Goal: Task Accomplishment & Management: Complete application form

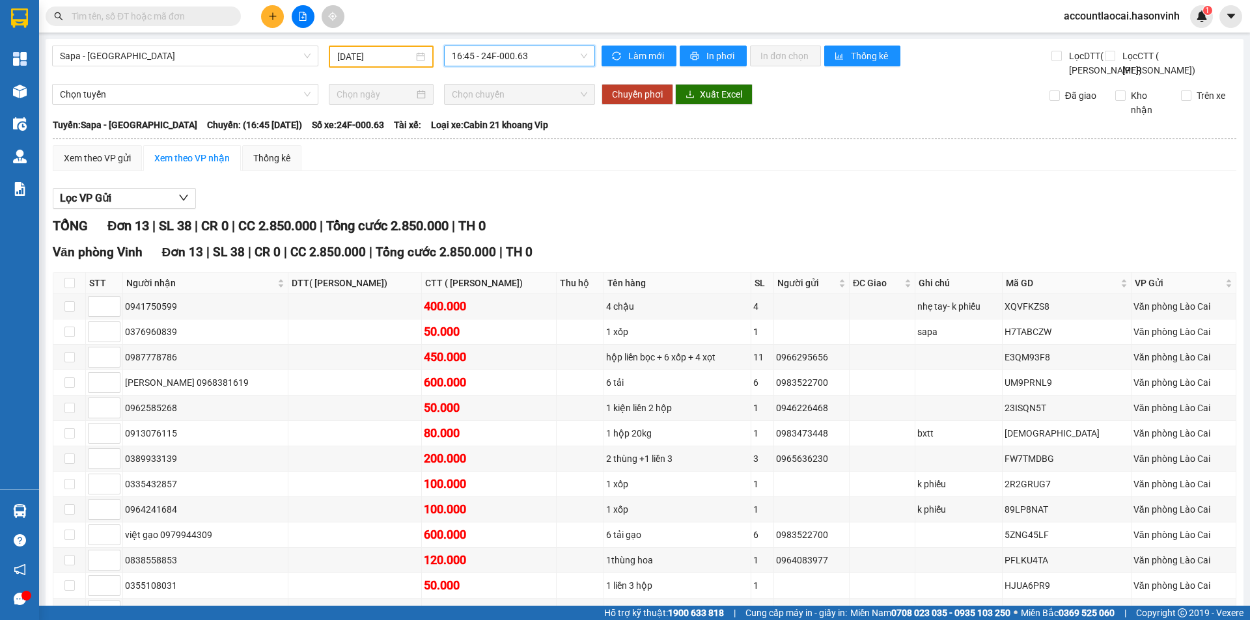
click at [193, 14] on input "text" at bounding box center [149, 16] width 154 height 14
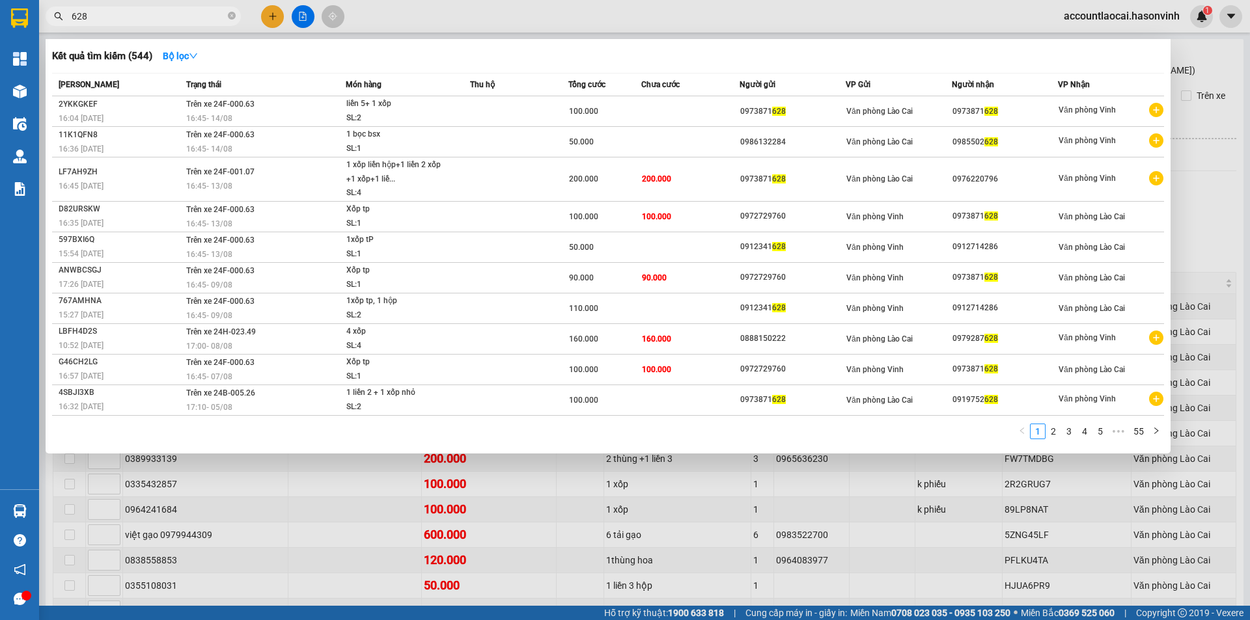
type input "628"
click at [274, 512] on div at bounding box center [625, 310] width 1250 height 620
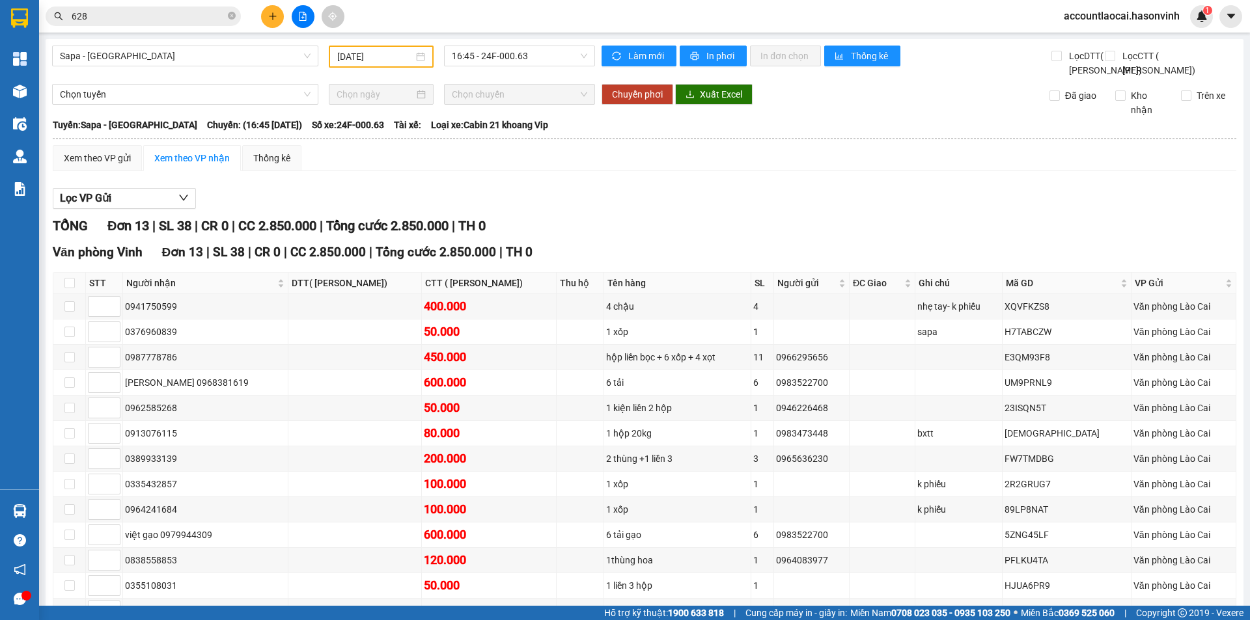
click at [350, 53] on input "[DATE]" at bounding box center [375, 56] width 76 height 14
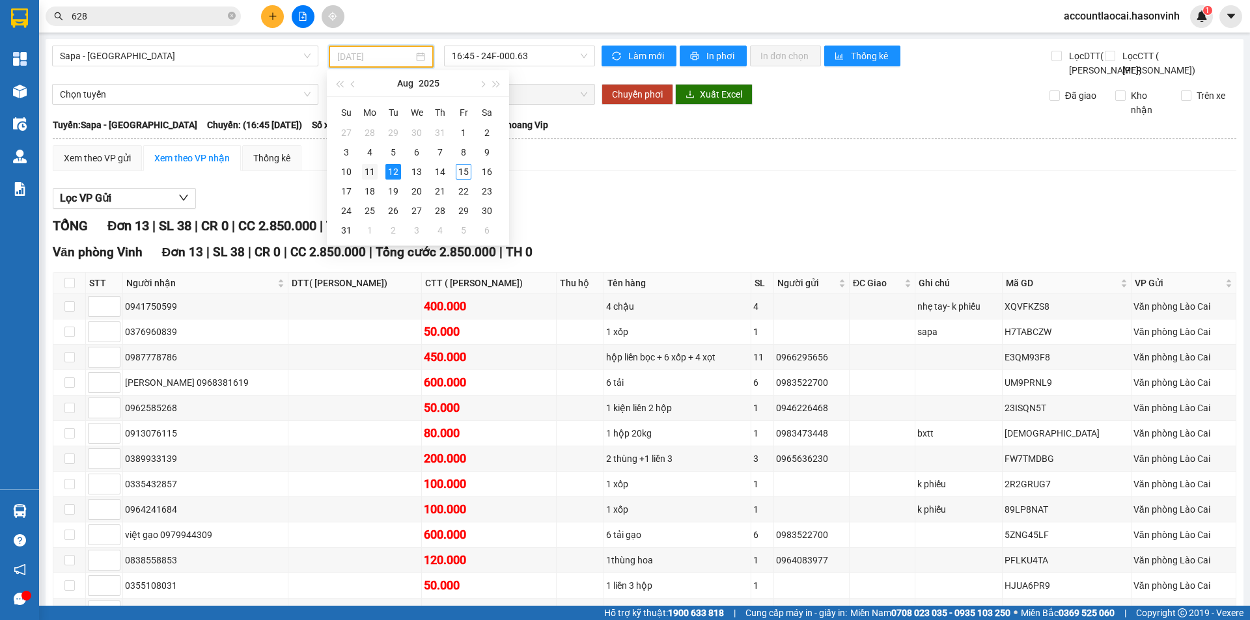
click at [367, 174] on div "11" at bounding box center [370, 172] width 16 height 16
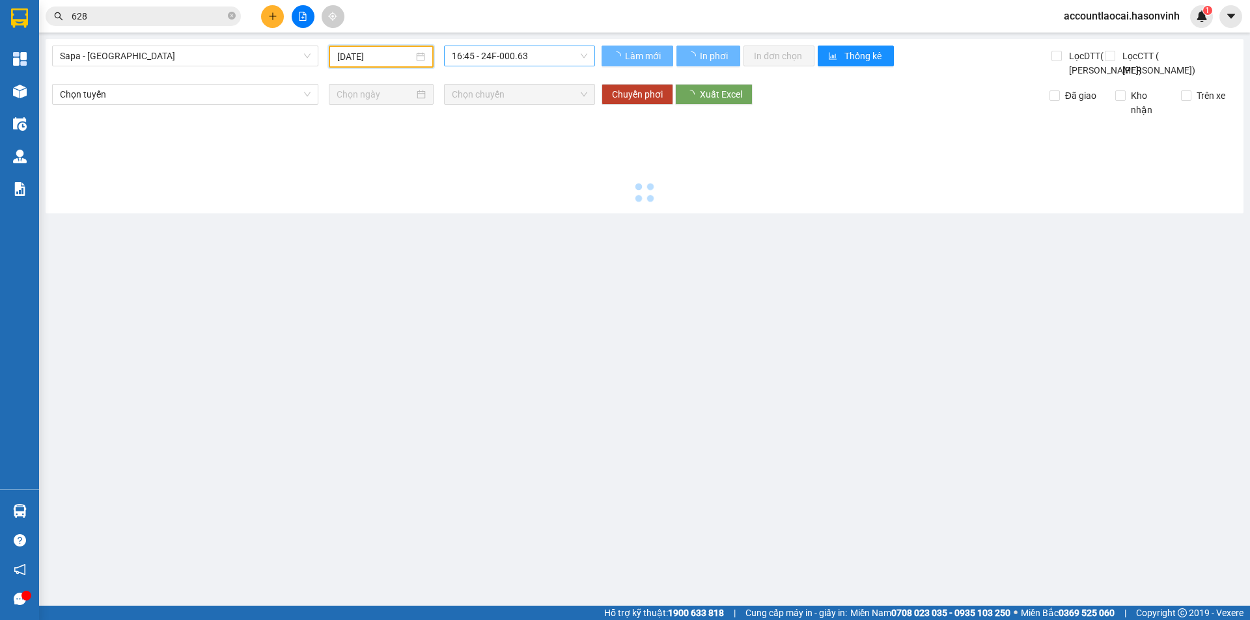
type input "[DATE]"
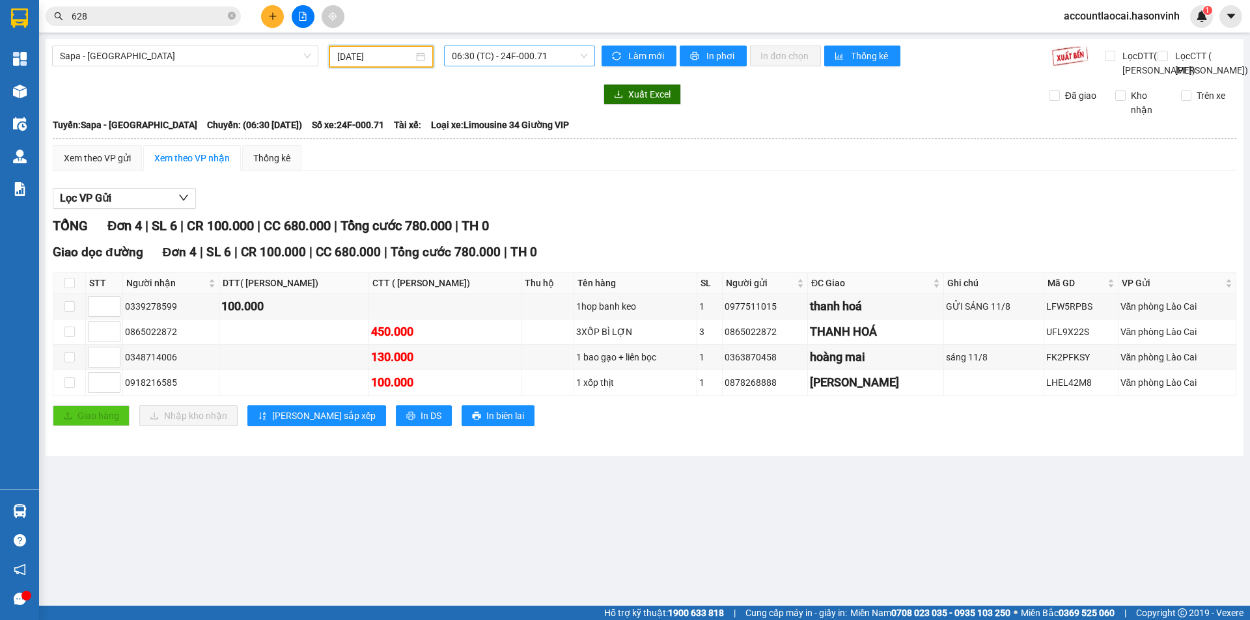
click at [572, 57] on span "06:30 (TC) - 24F-000.71" at bounding box center [519, 56] width 135 height 20
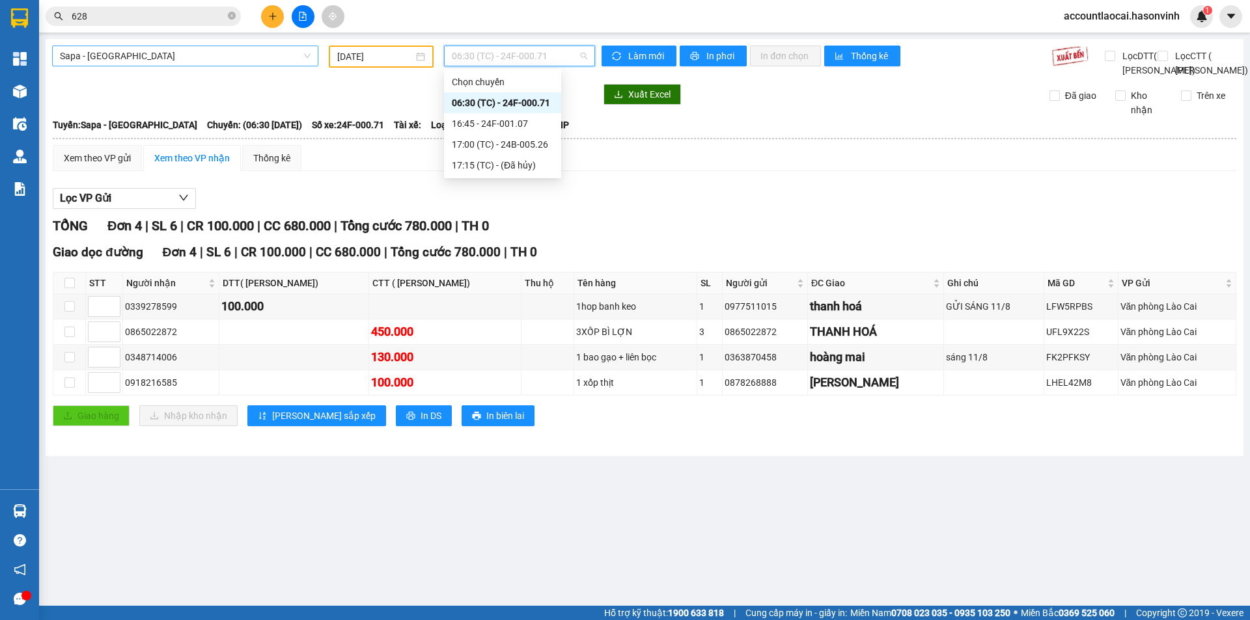
click at [172, 47] on span "Sapa - [GEOGRAPHIC_DATA]" at bounding box center [185, 56] width 251 height 20
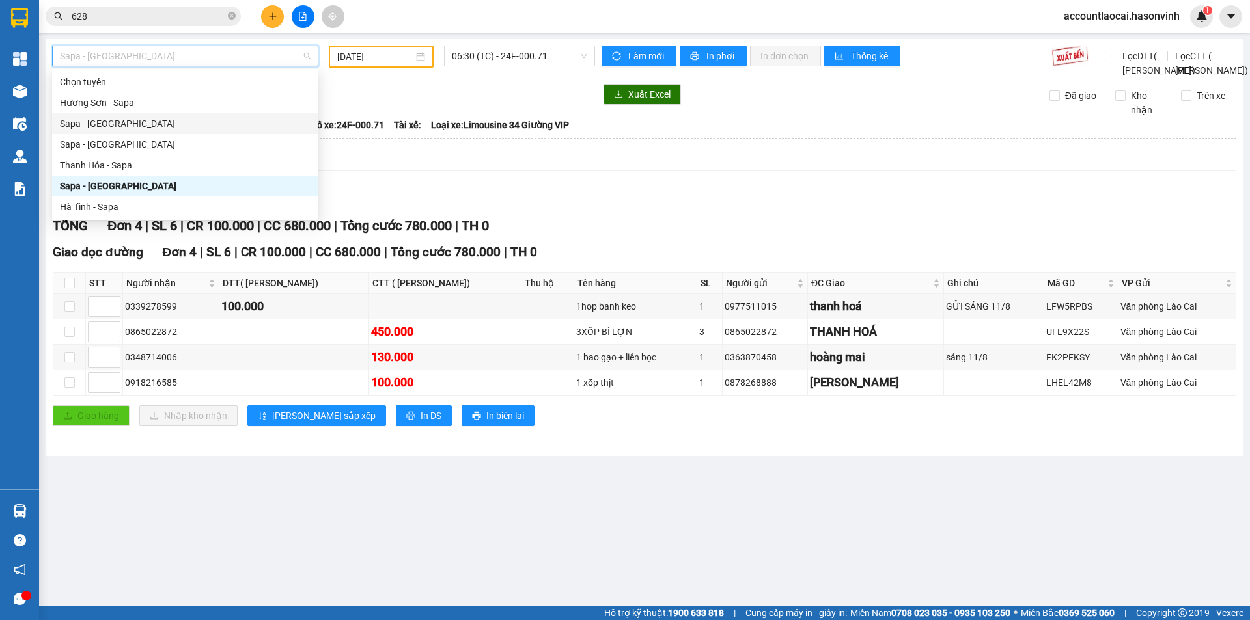
click at [107, 123] on div "Sapa - [GEOGRAPHIC_DATA]" at bounding box center [185, 124] width 251 height 14
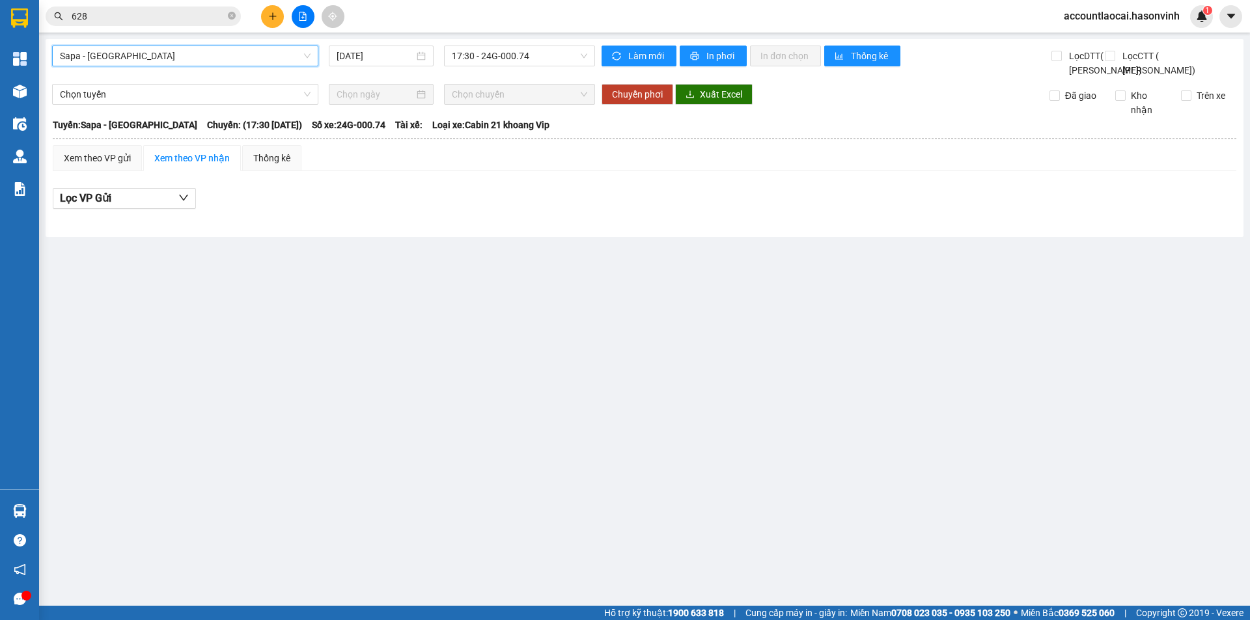
click at [199, 55] on span "Sapa - [GEOGRAPHIC_DATA]" at bounding box center [185, 56] width 251 height 20
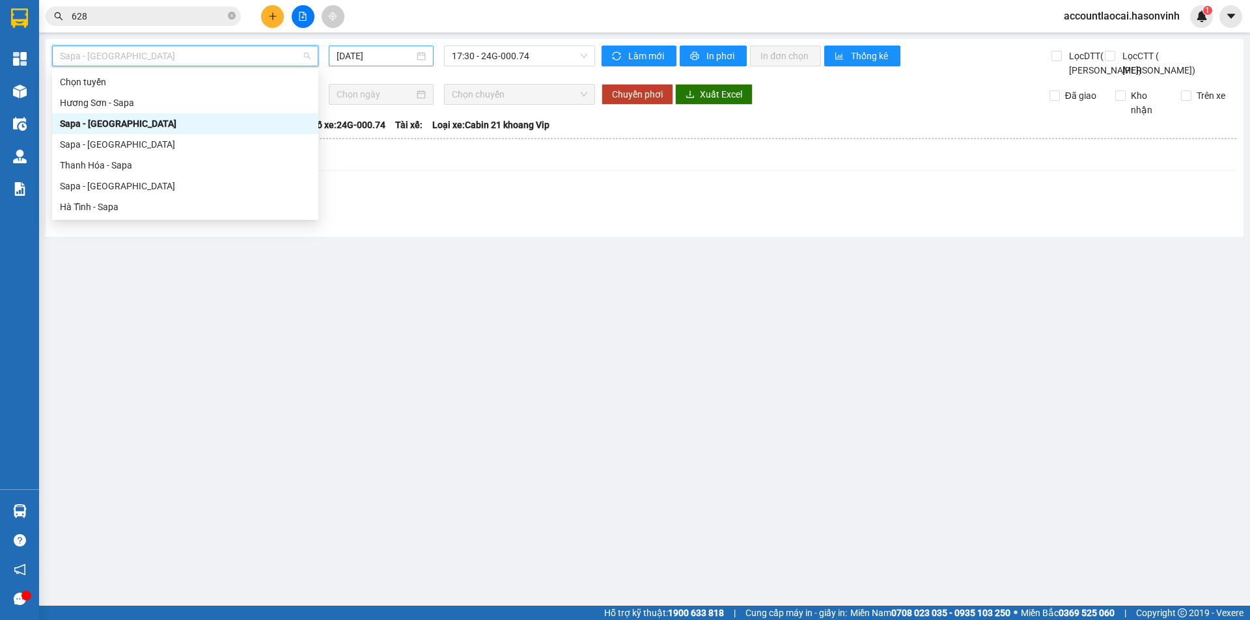
click at [352, 55] on input "[DATE]" at bounding box center [375, 56] width 77 height 14
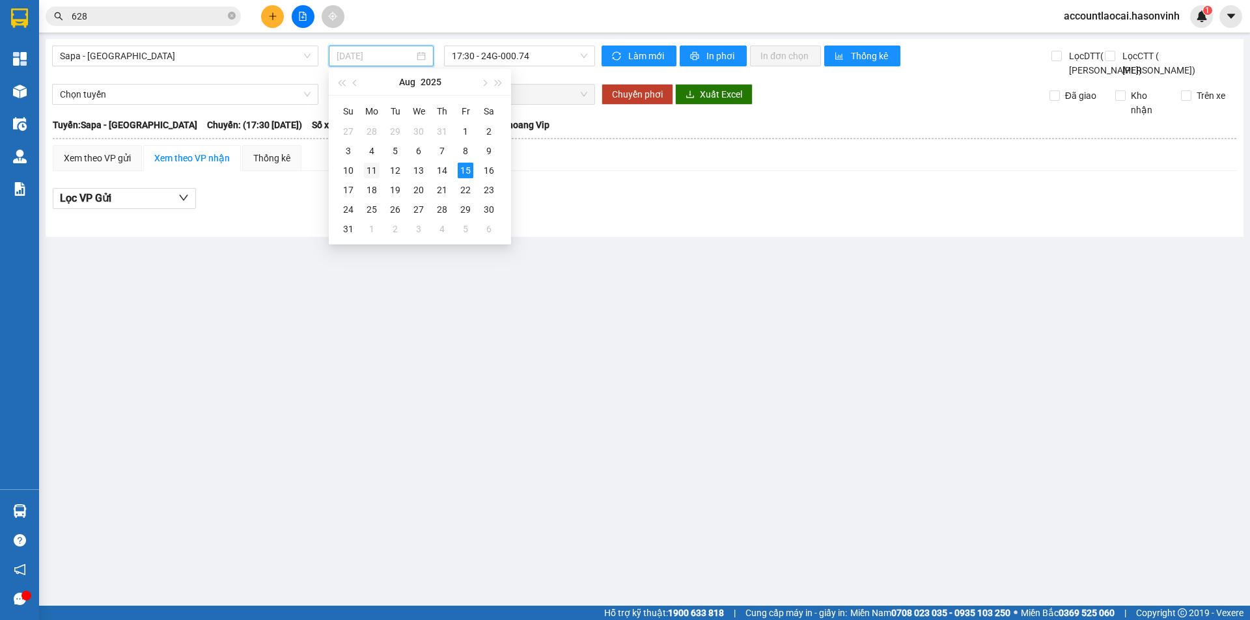
click at [378, 165] on td "11" at bounding box center [371, 171] width 23 height 20
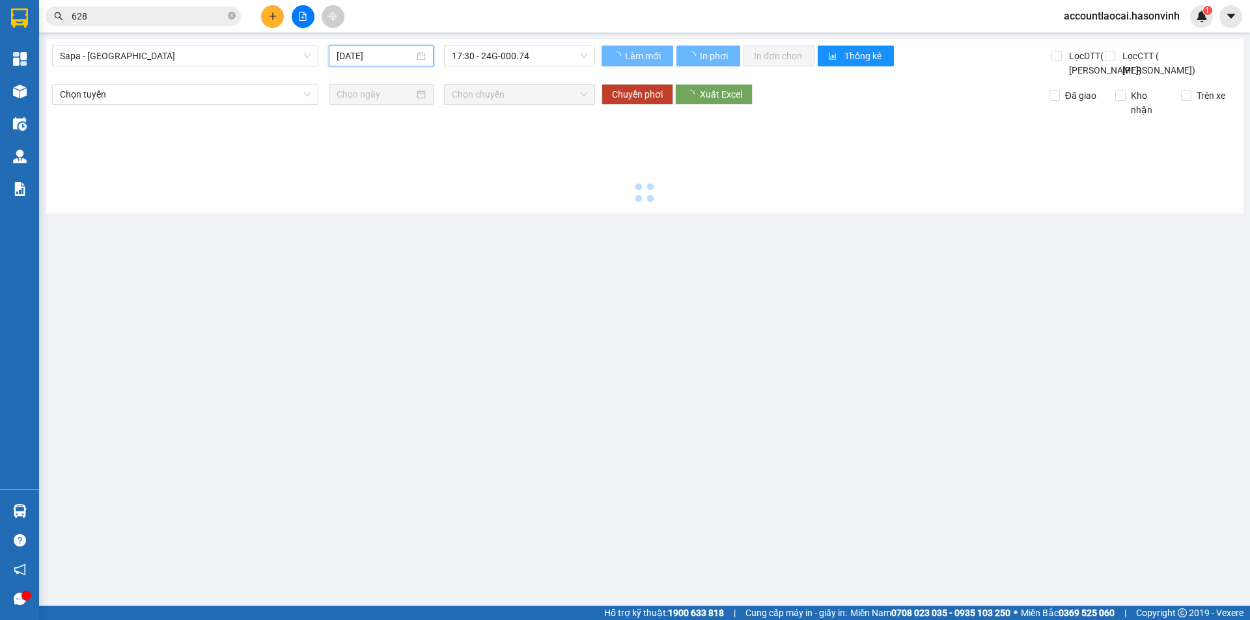
type input "[DATE]"
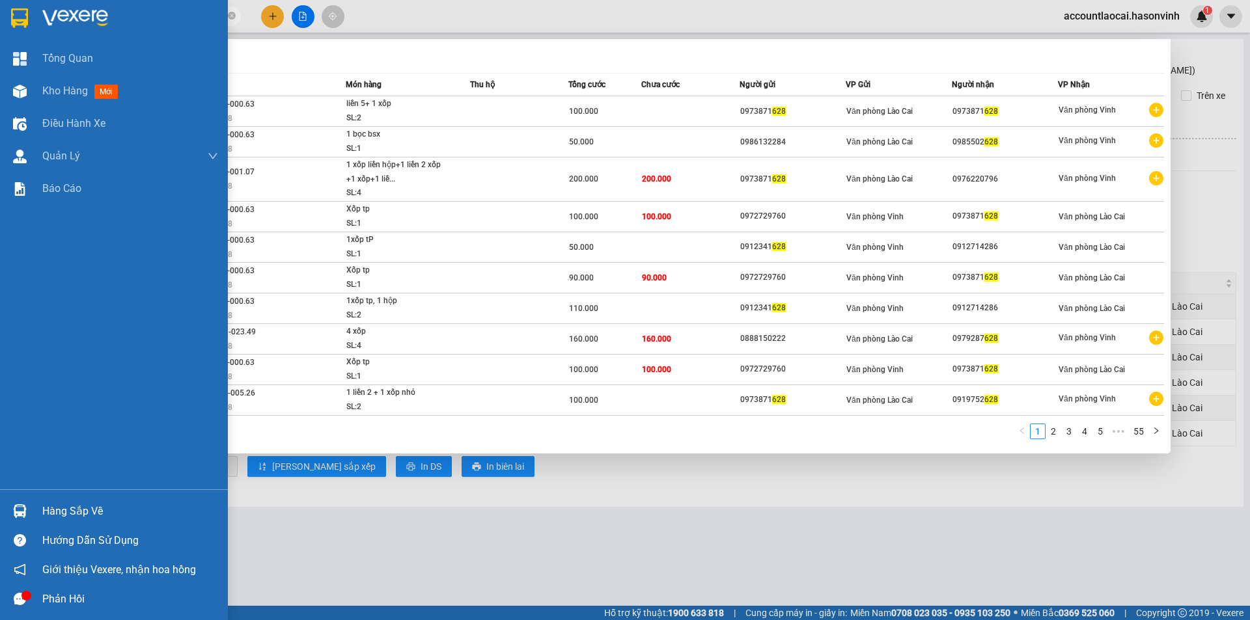
drag, startPoint x: 167, startPoint y: 21, endPoint x: 0, endPoint y: 12, distance: 166.9
click at [0, 12] on section "Kết quả tìm kiếm ( 544 ) Bộ lọc Mã ĐH Trạng thái Món hàng Thu hộ Tổng cước Chưa…" at bounding box center [625, 310] width 1250 height 620
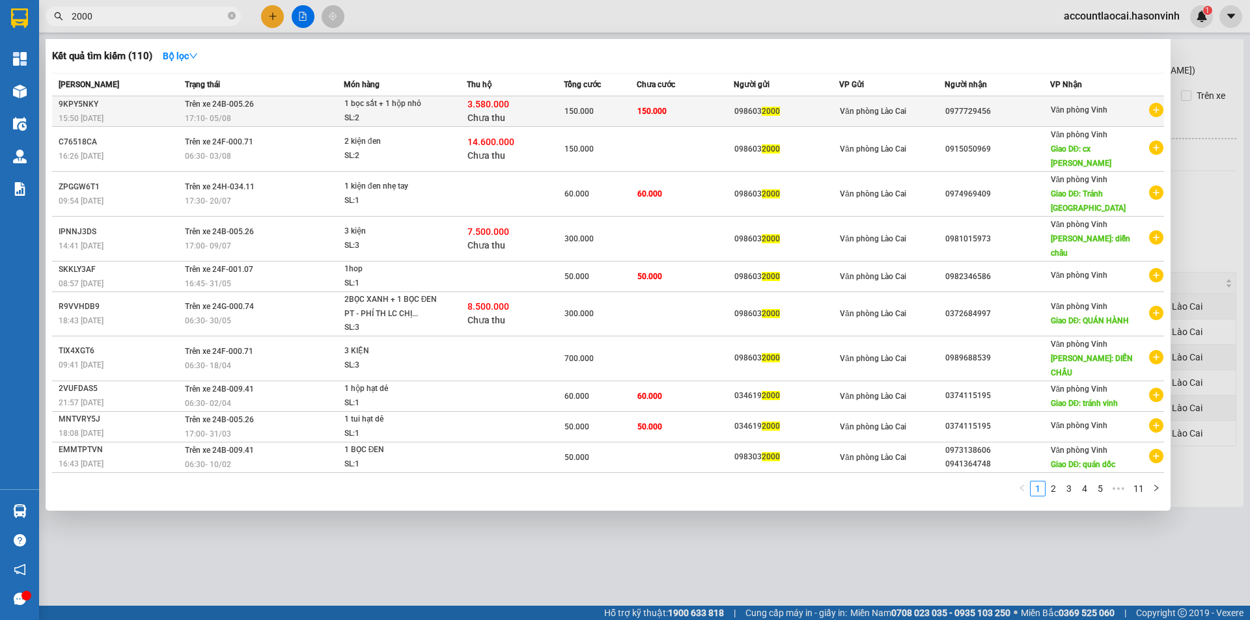
type input "2000"
click at [632, 119] on td "150.000" at bounding box center [600, 111] width 73 height 31
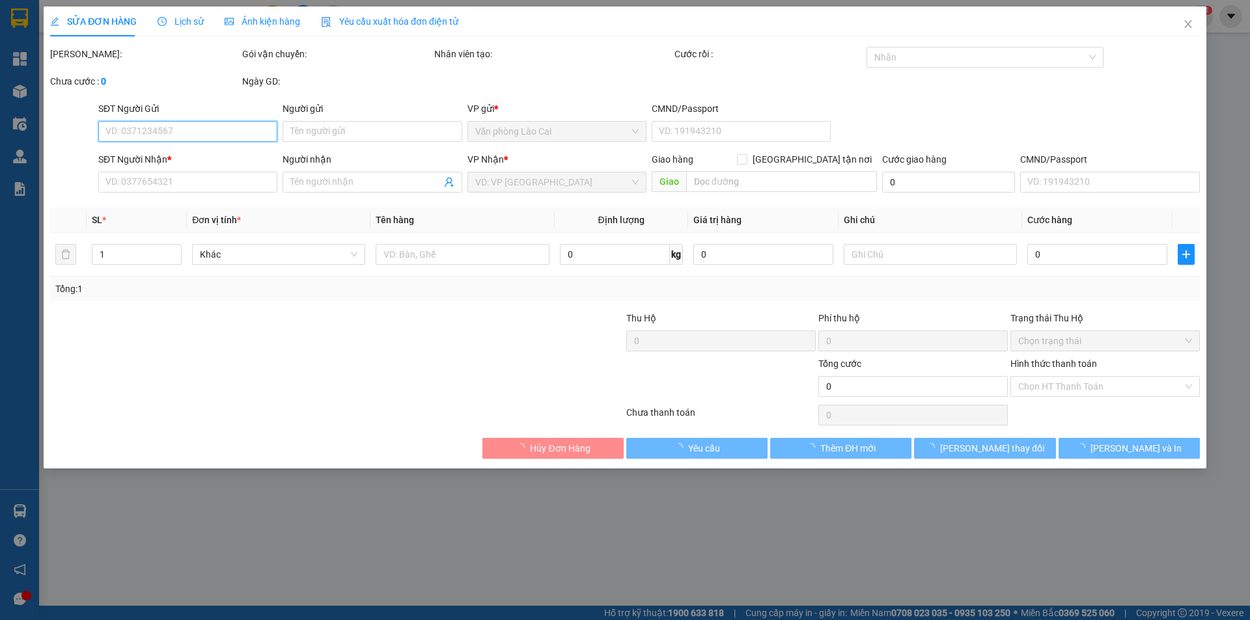
type input "0986032000"
type input "0977729456"
type input "3.580.000"
type input "40.000"
type input "150.000"
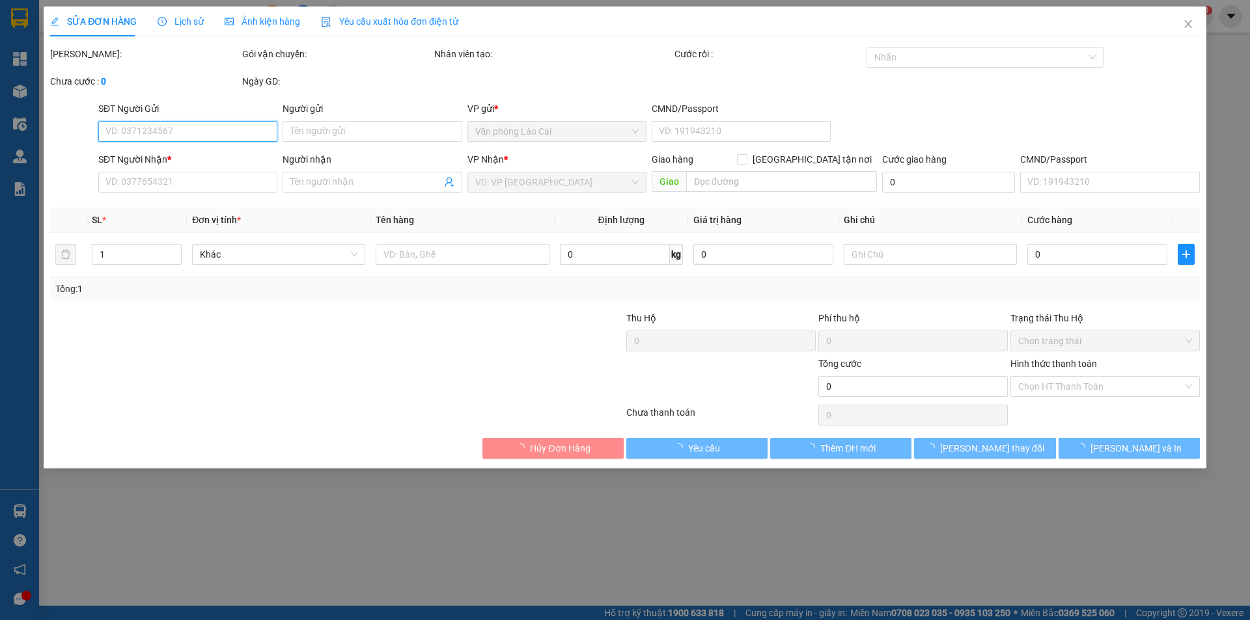
type input "150.000"
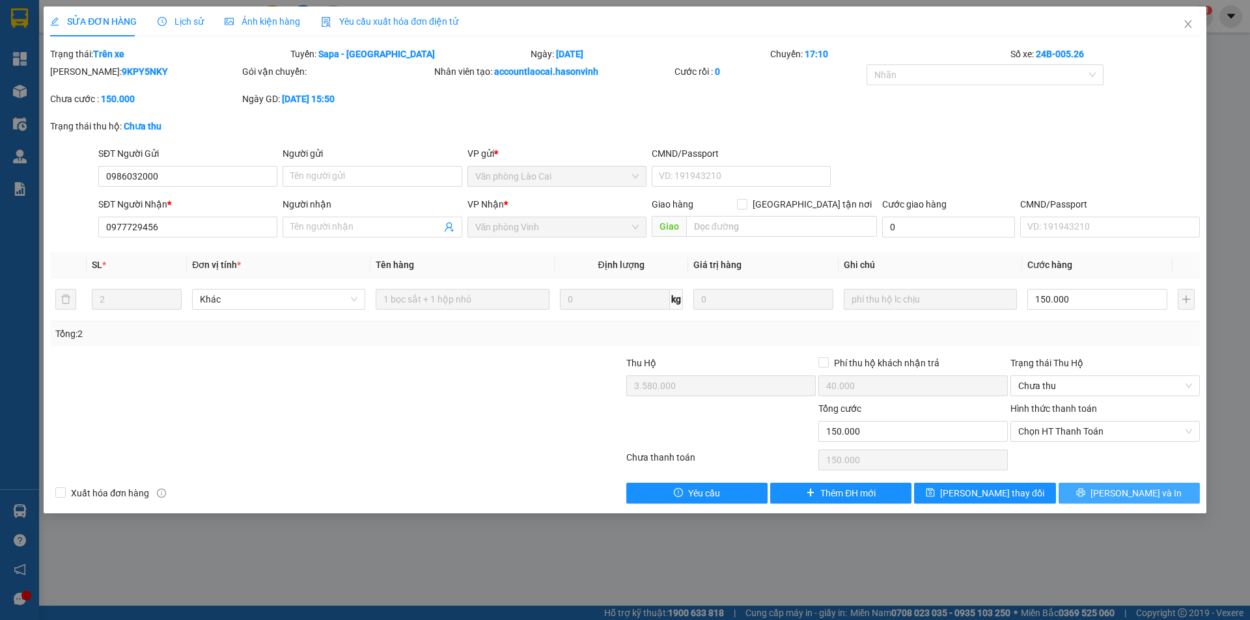
click at [1114, 502] on button "[PERSON_NAME] và In" at bounding box center [1128, 493] width 141 height 21
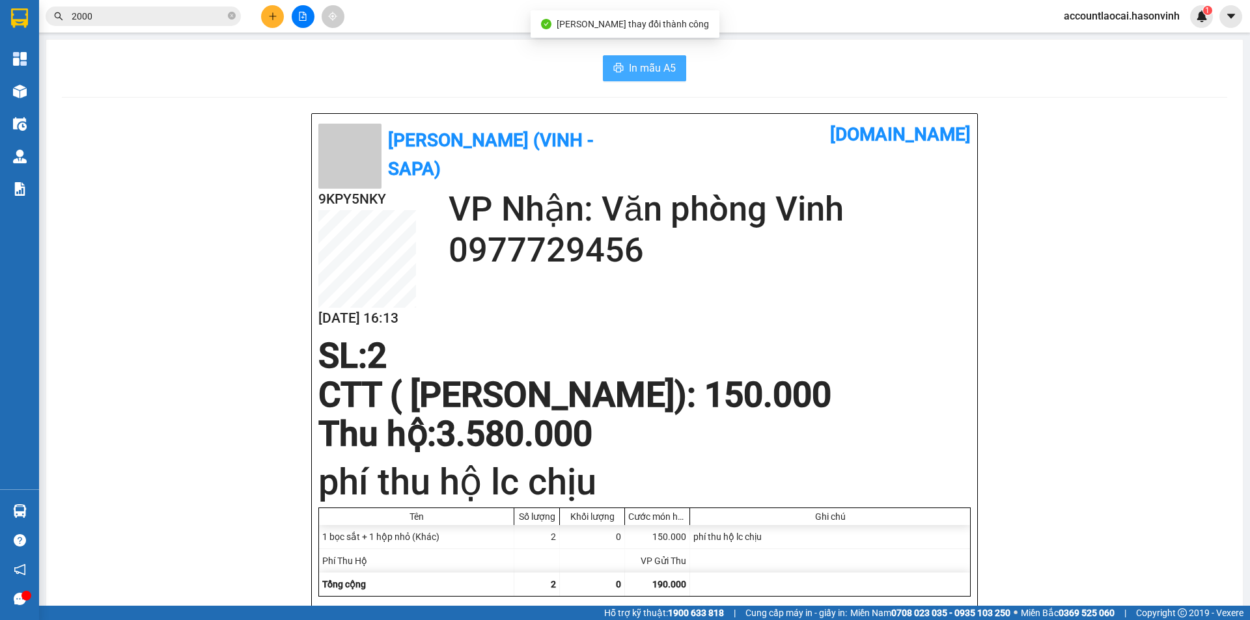
click at [612, 59] on button "In mẫu A5" at bounding box center [644, 68] width 83 height 26
click at [629, 67] on span "In mẫu A5" at bounding box center [652, 68] width 47 height 16
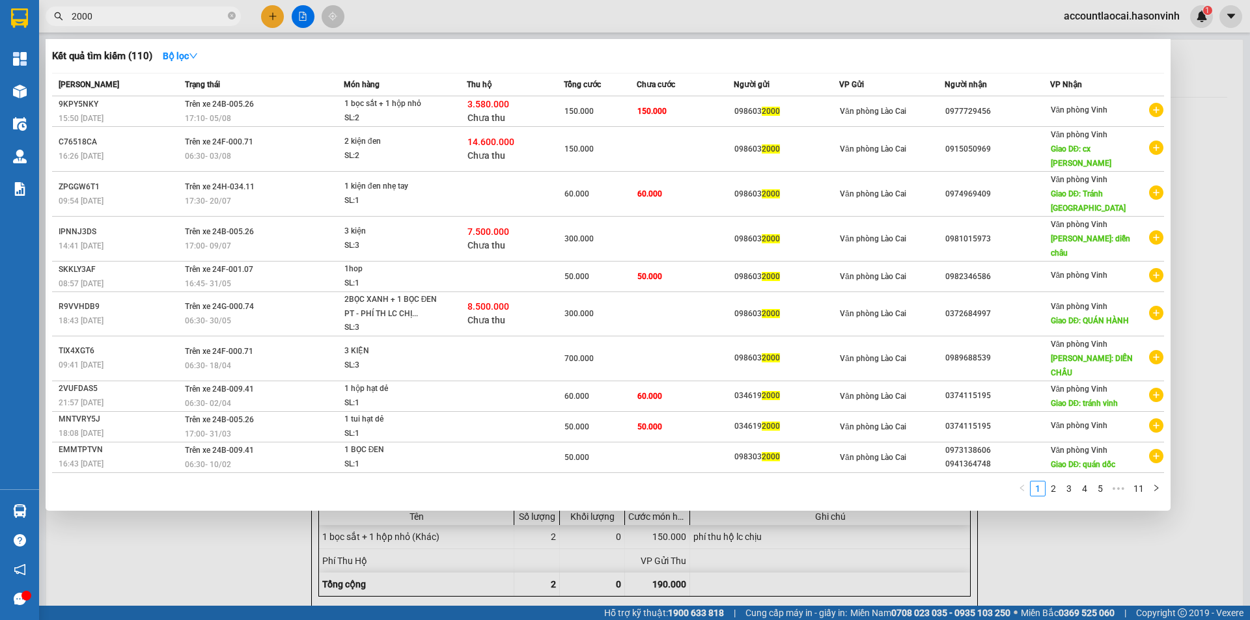
click at [154, 20] on input "2000" at bounding box center [149, 16] width 154 height 14
click at [245, 523] on div at bounding box center [625, 310] width 1250 height 620
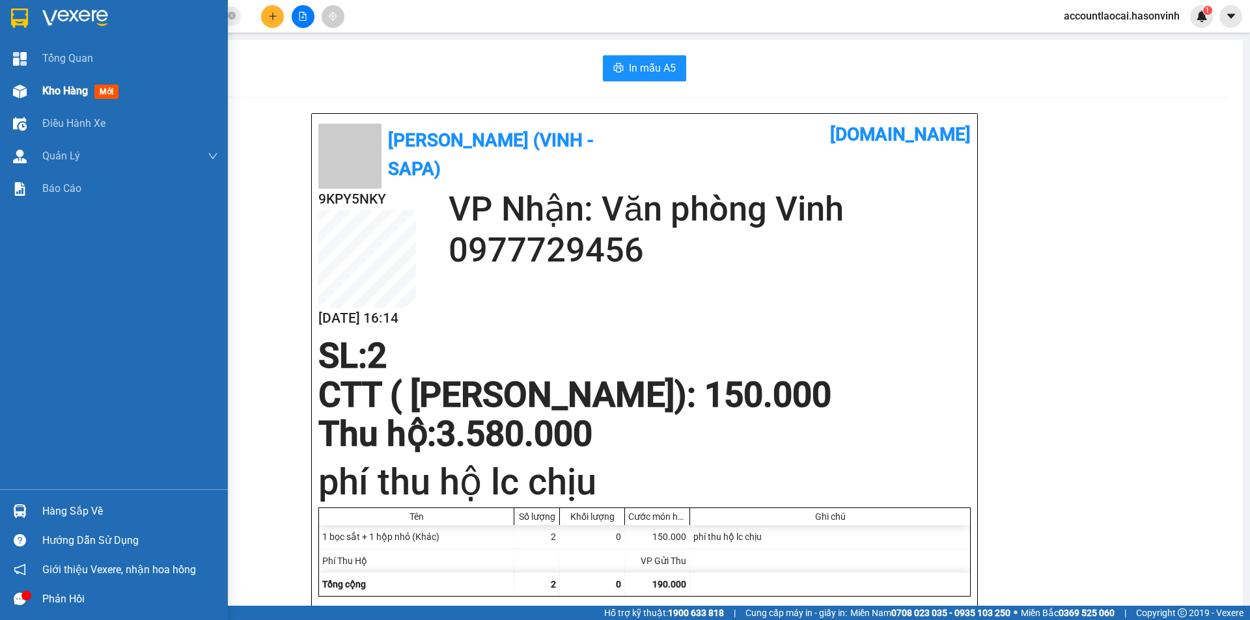
click at [76, 87] on span "Kho hàng" at bounding box center [65, 91] width 46 height 12
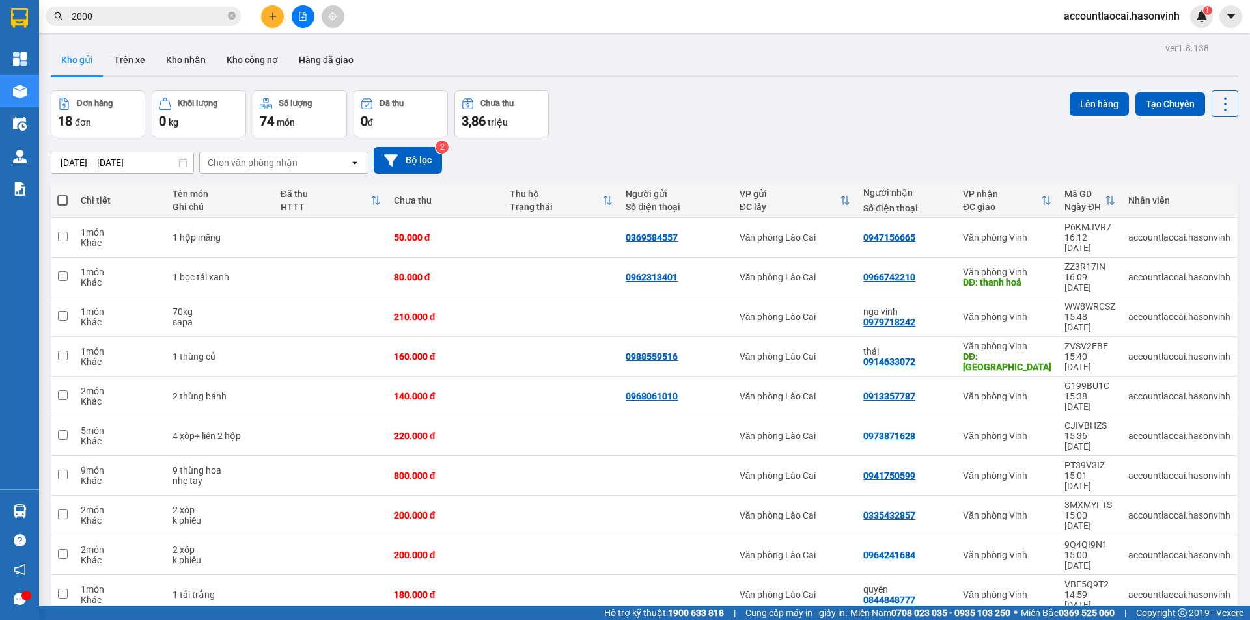
click at [271, 14] on icon "plus" at bounding box center [272, 16] width 9 height 9
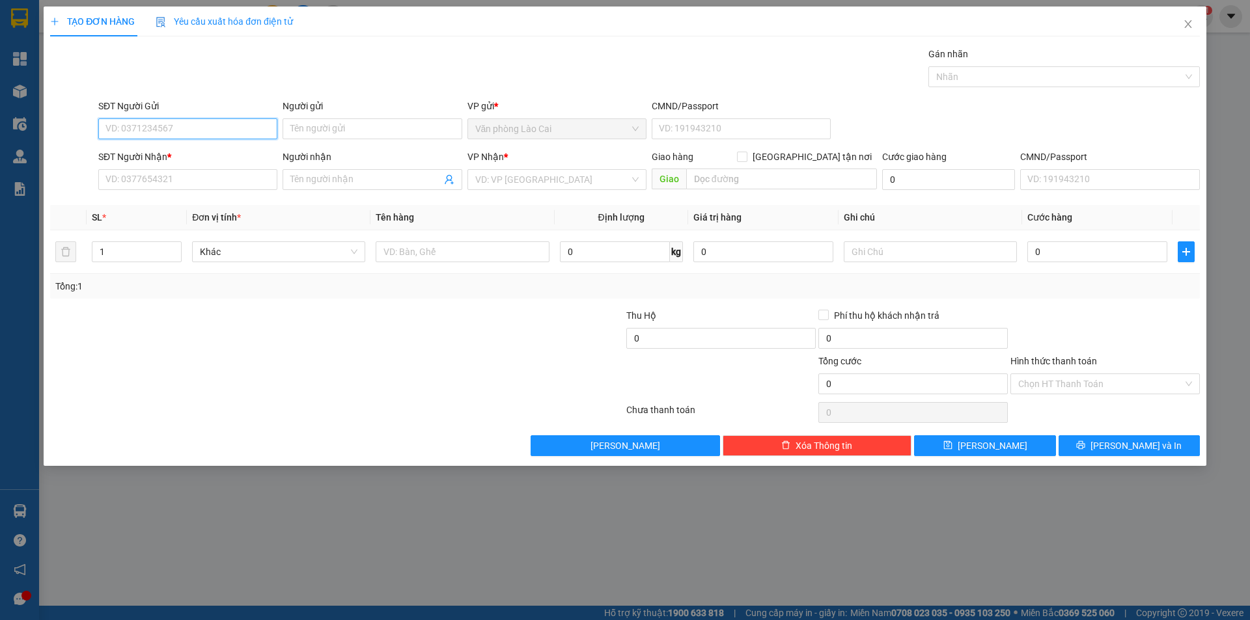
type input "4"
drag, startPoint x: 139, startPoint y: 129, endPoint x: 0, endPoint y: 122, distance: 139.5
click at [0, 122] on div "TẠO ĐƠN HÀNG Yêu cầu xuất hóa đơn điện tử Transit Pickup Surcharge Ids Transit …" at bounding box center [625, 310] width 1250 height 620
drag, startPoint x: 137, startPoint y: 193, endPoint x: 137, endPoint y: 174, distance: 18.2
click at [137, 192] on div "SĐT Người Nhận * VD: 0377654321" at bounding box center [187, 173] width 179 height 46
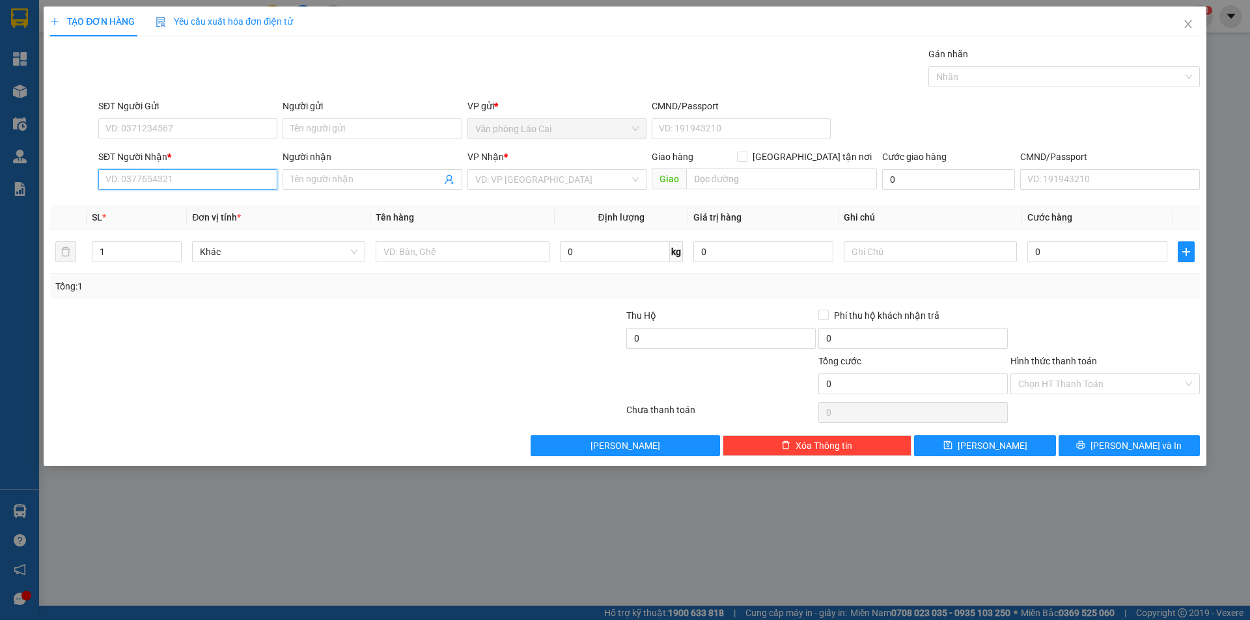
click at [137, 174] on input "SĐT Người Nhận *" at bounding box center [187, 179] width 179 height 21
type input "7994"
click at [137, 174] on input "7994" at bounding box center [187, 179] width 179 height 21
click at [165, 180] on input "7994" at bounding box center [187, 179] width 179 height 21
click at [152, 180] on input "7994" at bounding box center [187, 179] width 179 height 21
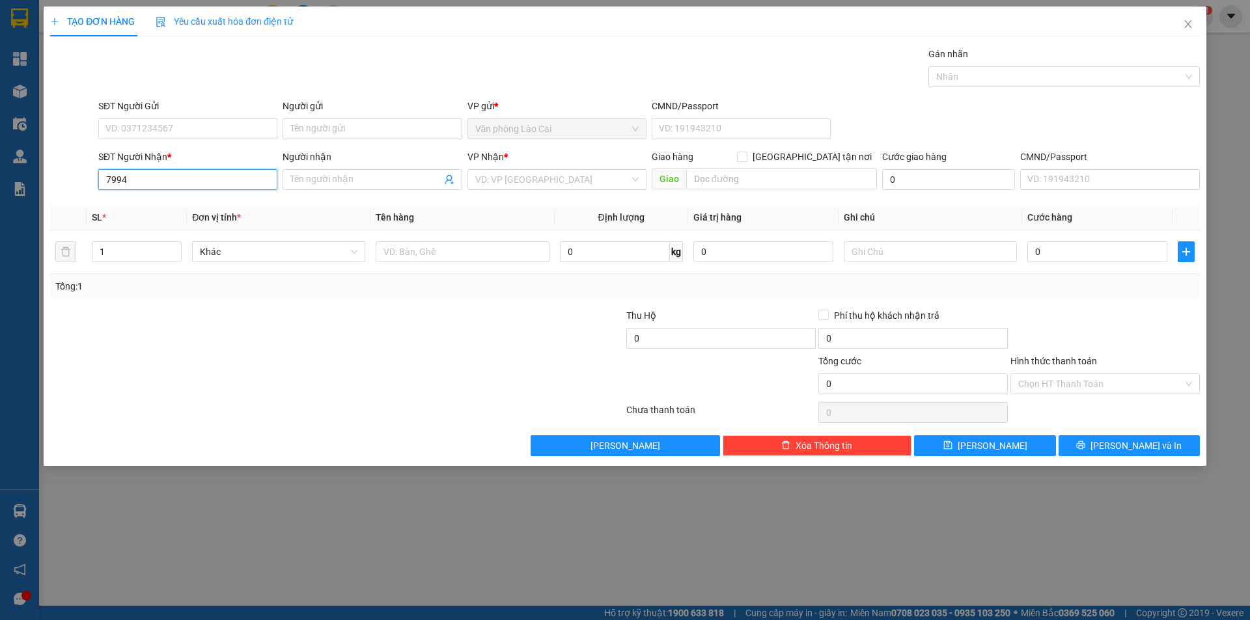
click at [152, 180] on input "7994" at bounding box center [187, 179] width 179 height 21
click at [155, 184] on input "7994" at bounding box center [187, 179] width 179 height 21
drag, startPoint x: 169, startPoint y: 182, endPoint x: 18, endPoint y: 184, distance: 151.0
click at [18, 184] on div "TẠO ĐƠN HÀNG Yêu cầu xuất hóa đơn điện tử Transit Pickup Surcharge Ids Transit …" at bounding box center [625, 310] width 1250 height 620
drag, startPoint x: 139, startPoint y: 175, endPoint x: 133, endPoint y: 179, distance: 7.6
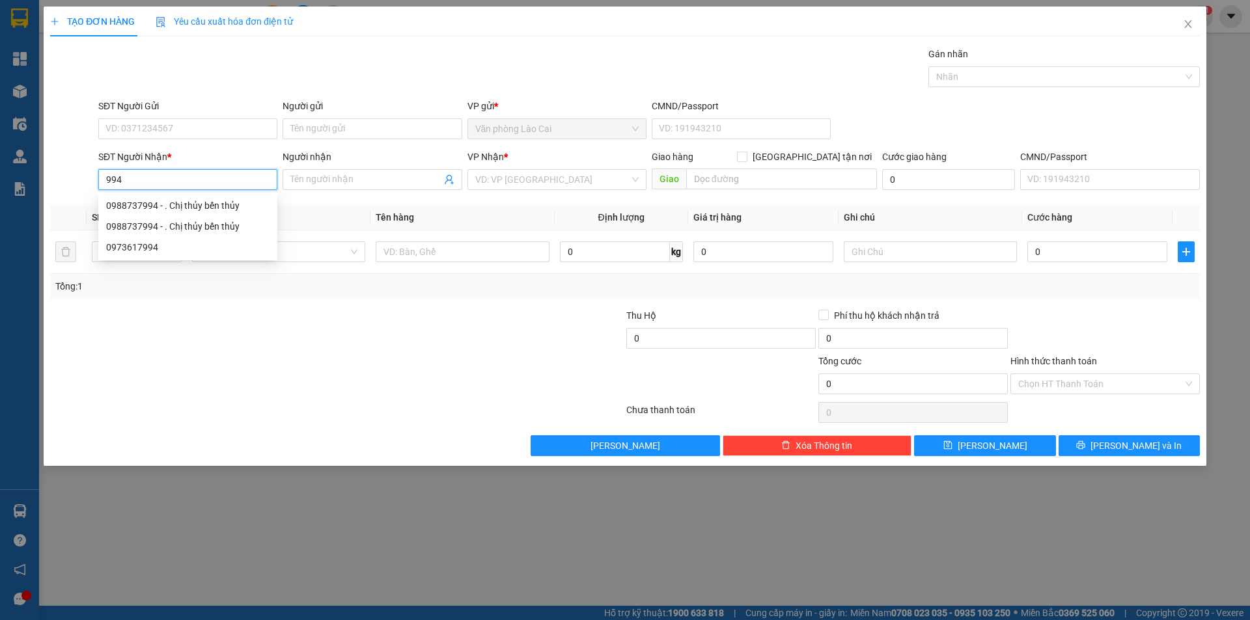
click at [135, 176] on input "994" at bounding box center [187, 179] width 179 height 21
click at [155, 252] on div "0973617994" at bounding box center [187, 247] width 163 height 14
type input "0973617994"
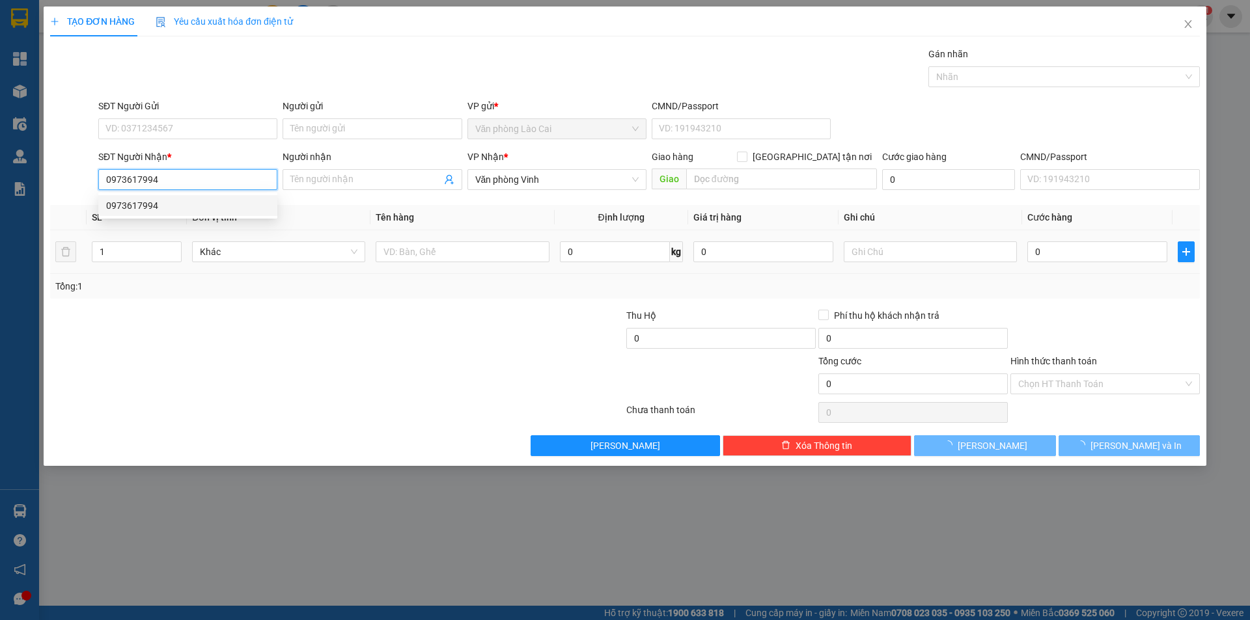
type input "180.000"
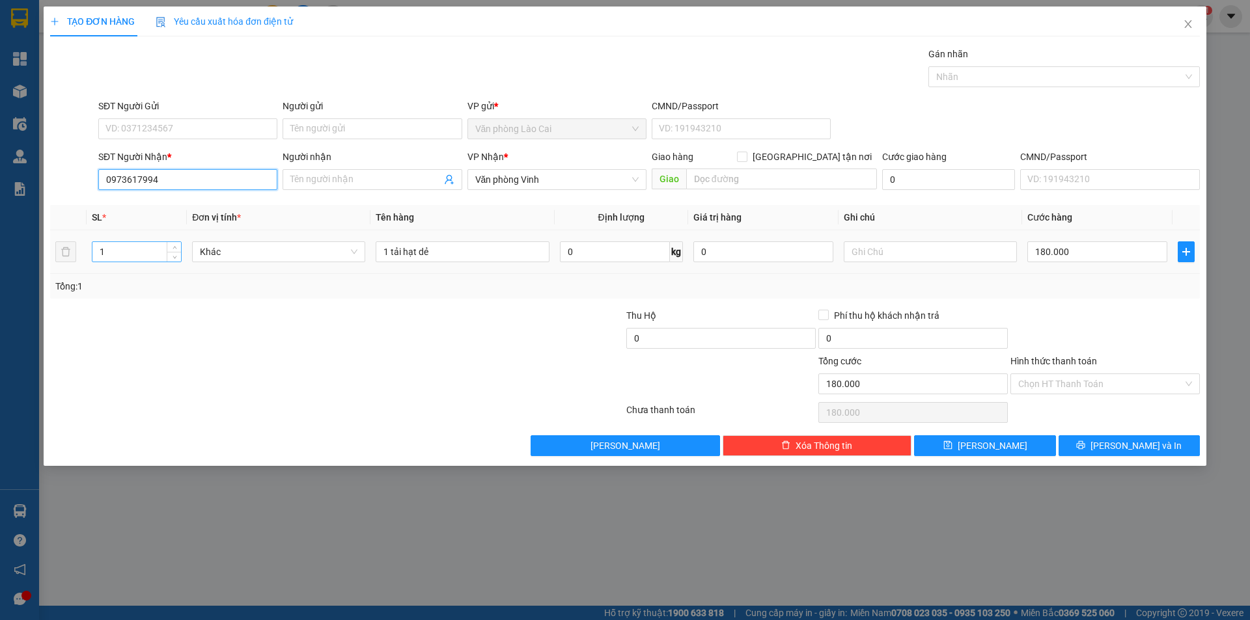
type input "0973617994"
drag, startPoint x: 139, startPoint y: 253, endPoint x: 0, endPoint y: 253, distance: 138.6
click at [0, 253] on div "TẠO ĐƠN HÀNG Yêu cầu xuất hóa đơn điện tử Transit Pickup Surcharge Ids Transit …" at bounding box center [625, 310] width 1250 height 620
type input "2"
drag, startPoint x: 454, startPoint y: 247, endPoint x: 0, endPoint y: 242, distance: 454.4
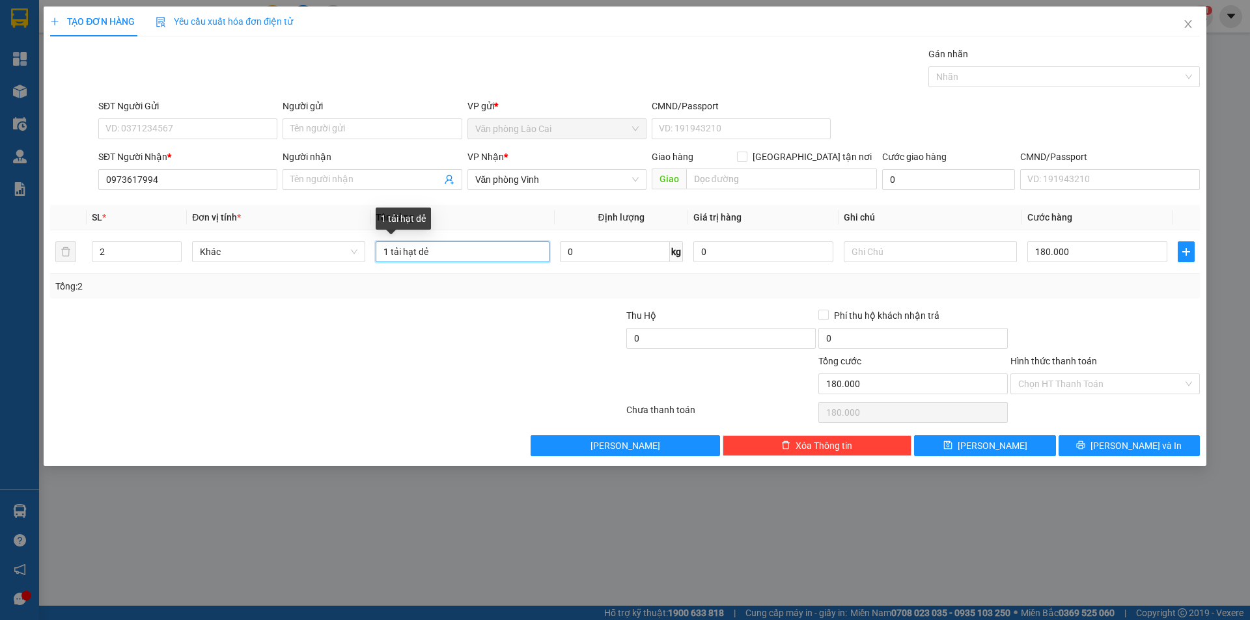
click at [0, 242] on div "TẠO ĐƠN HÀNG Yêu cầu xuất hóa đơn điện tử Transit Pickup Surcharge Ids Transit …" at bounding box center [625, 310] width 1250 height 620
type input "2 xốp dâu"
click at [1072, 256] on input "180.000" at bounding box center [1097, 251] width 140 height 21
type input "2"
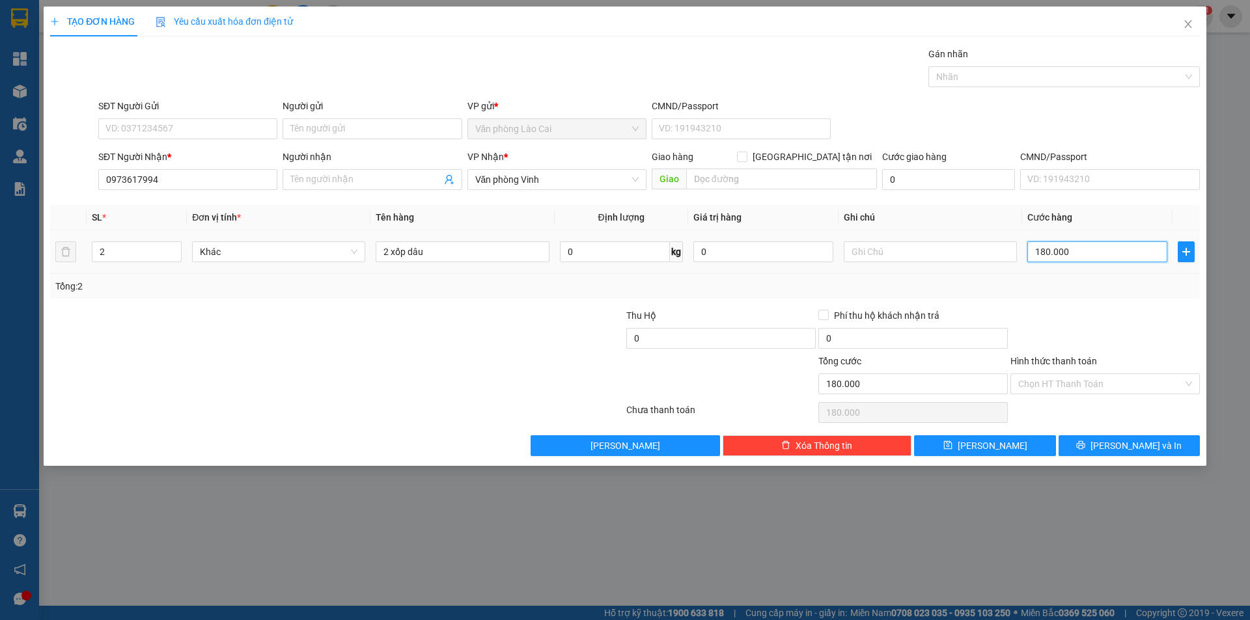
type input "2"
type input "20"
type input "200"
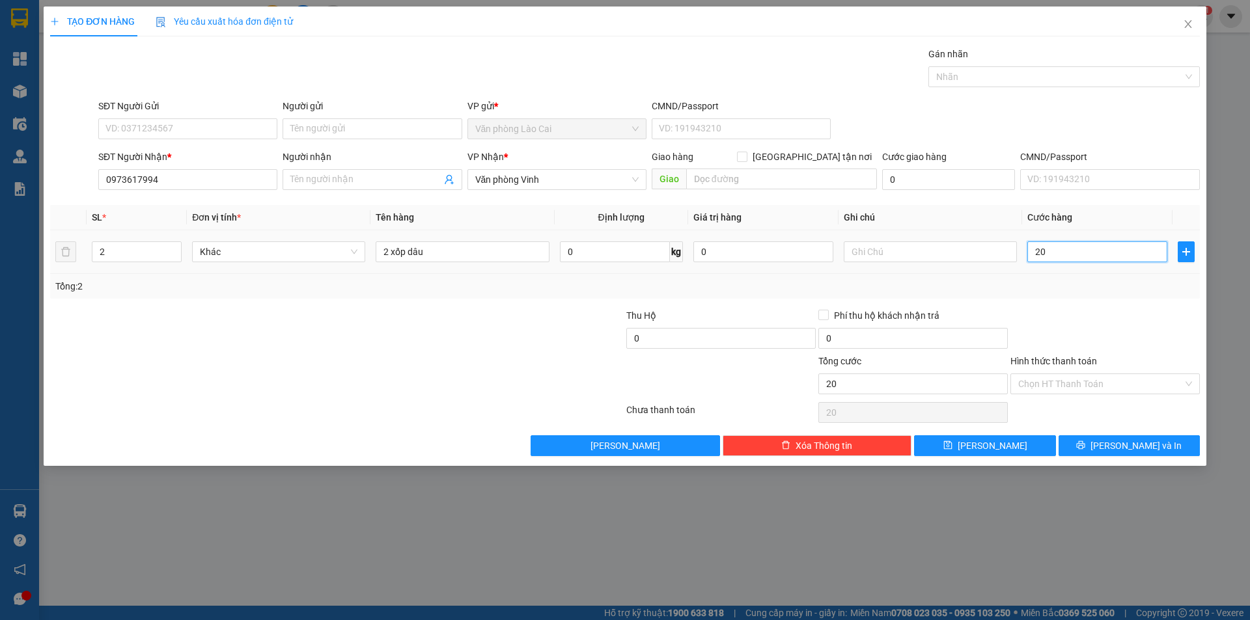
type input "200"
type input "200.000"
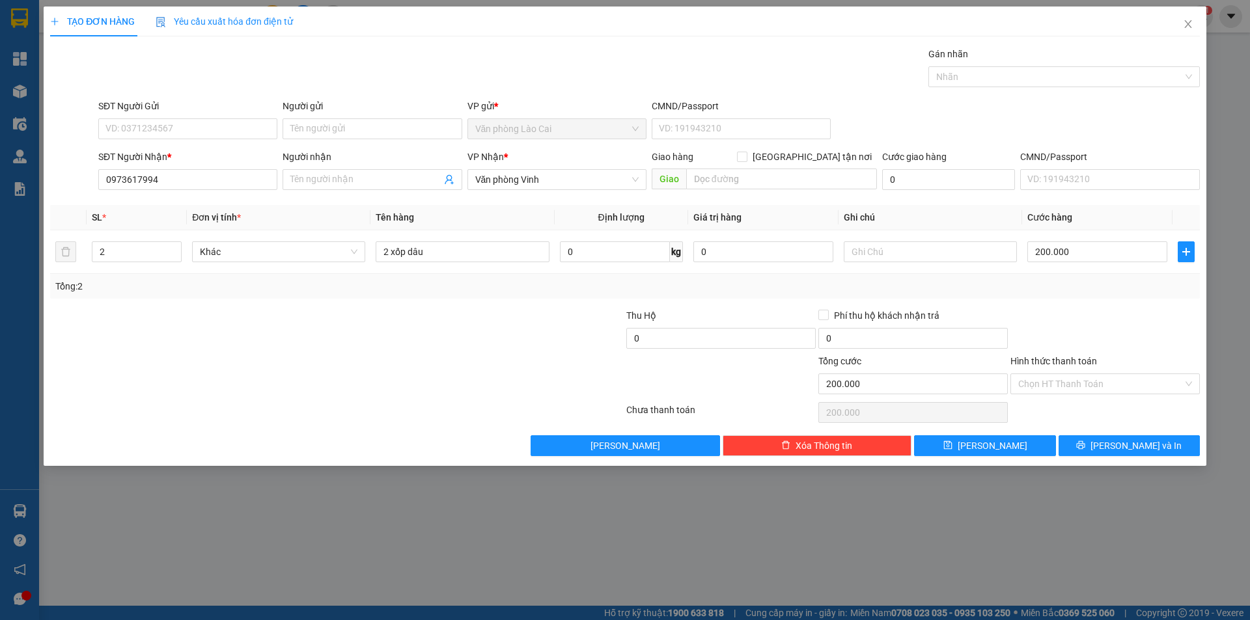
click at [1093, 294] on div "Tổng: 2" at bounding box center [624, 286] width 1149 height 25
click at [999, 441] on span "[PERSON_NAME]" at bounding box center [992, 446] width 70 height 14
type input "0"
drag, startPoint x: 1190, startPoint y: 25, endPoint x: 878, endPoint y: 0, distance: 313.4
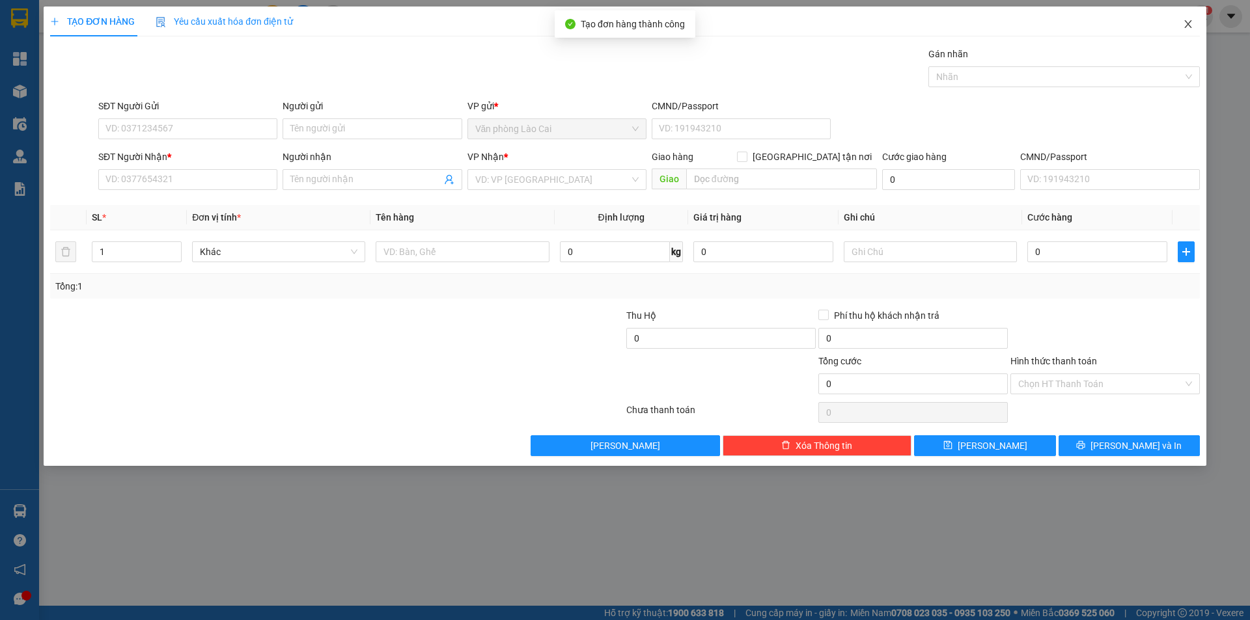
click at [1190, 25] on icon "close" at bounding box center [1188, 24] width 10 height 10
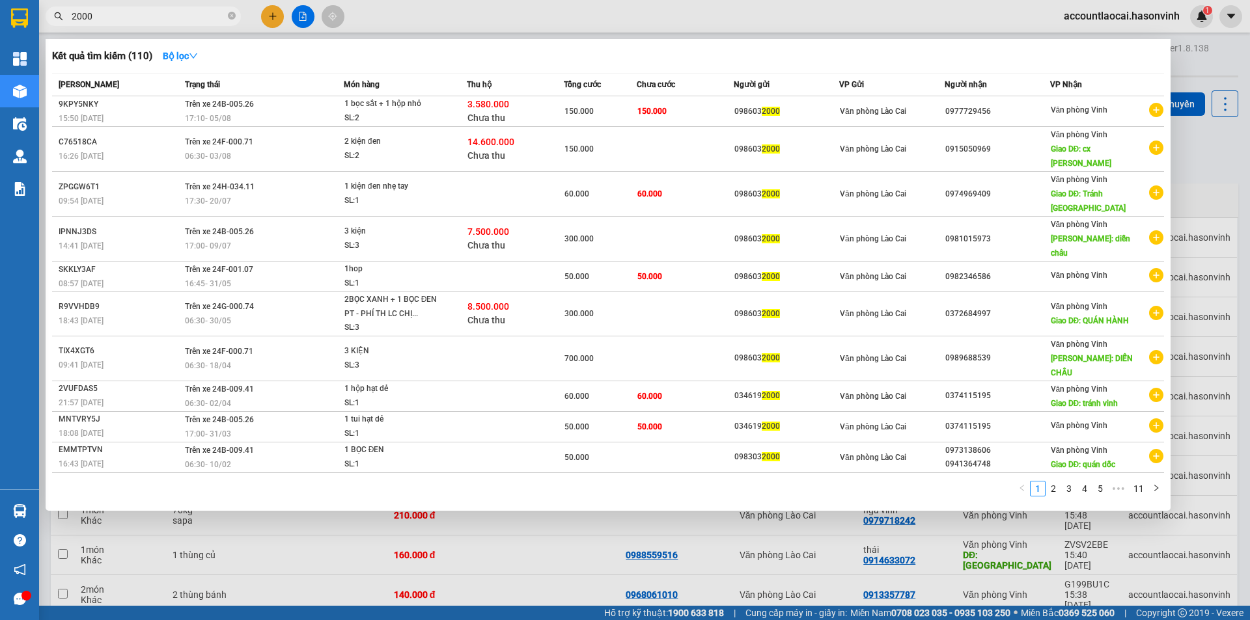
drag, startPoint x: 191, startPoint y: 13, endPoint x: 0, endPoint y: -4, distance: 192.1
click at [0, 0] on html "Kết quả tìm kiếm ( 110 ) Bộ lọc Mã ĐH Trạng thái Món hàng Thu hộ Tổng cước Chưa…" at bounding box center [625, 310] width 1250 height 620
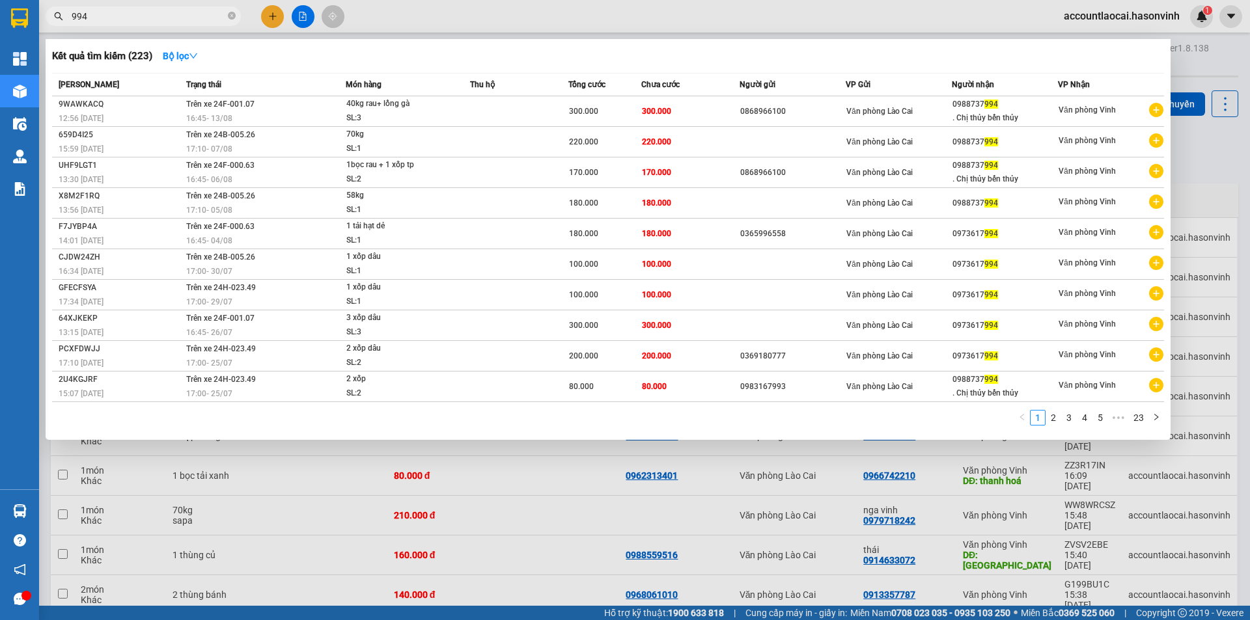
type input "994"
click at [470, 550] on div at bounding box center [625, 310] width 1250 height 620
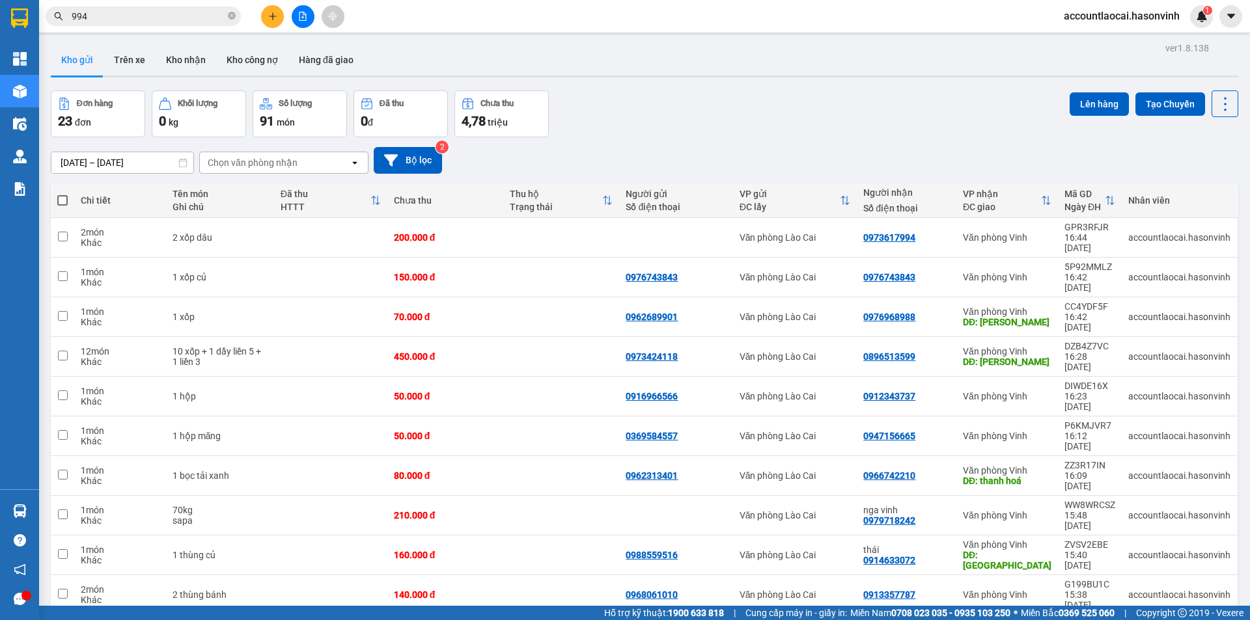
click at [1041, 198] on icon at bounding box center [1046, 200] width 10 height 10
